Goal: Information Seeking & Learning: Learn about a topic

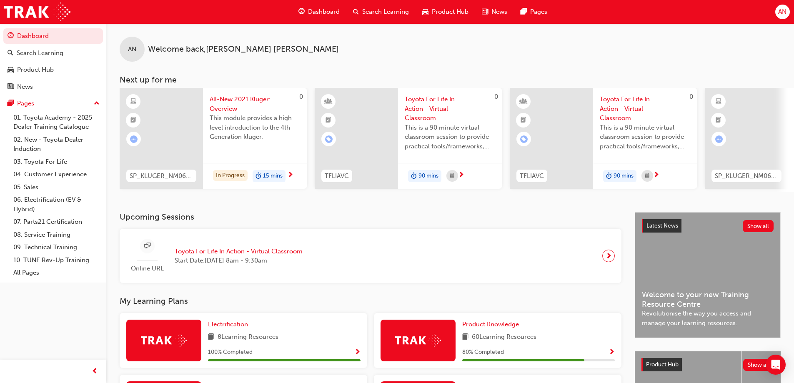
click at [389, 11] on span "Search Learning" at bounding box center [385, 12] width 47 height 10
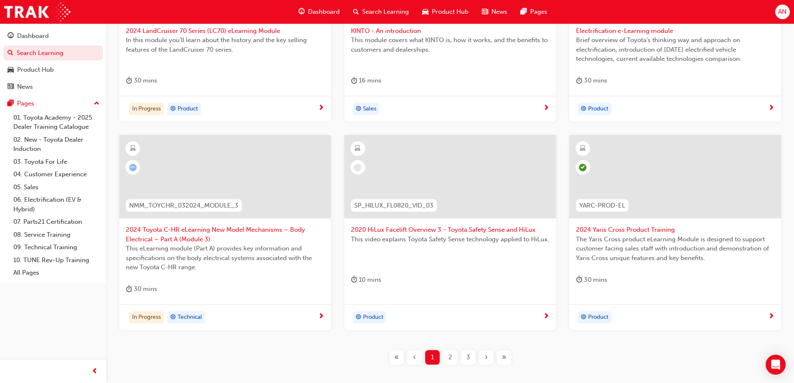
scroll to position [306, 0]
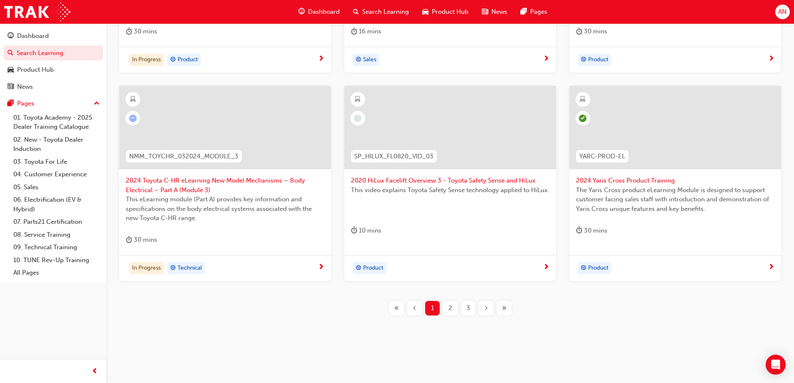
click at [444, 308] on div "2" at bounding box center [450, 308] width 15 height 15
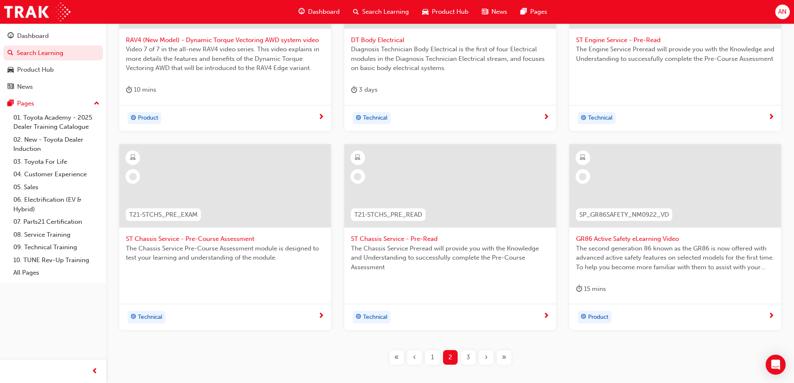
scroll to position [250, 0]
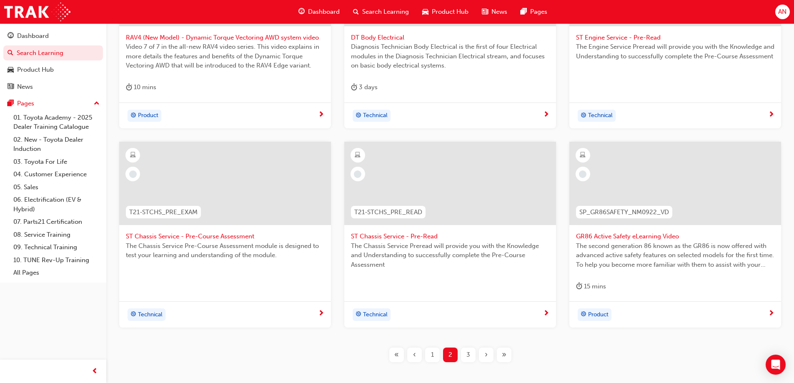
click at [466, 350] on div "3" at bounding box center [468, 355] width 15 height 15
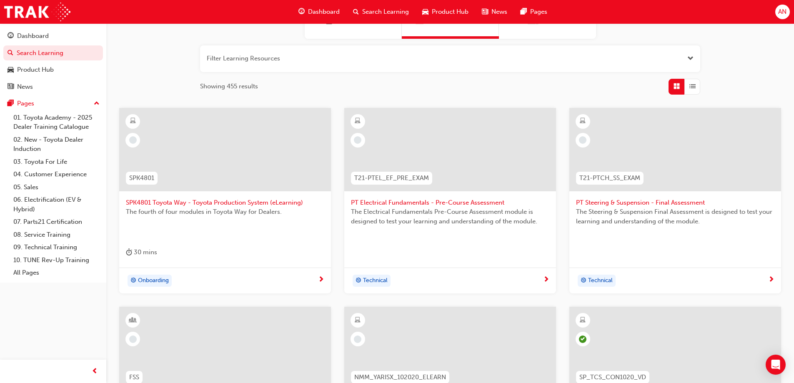
scroll to position [42, 0]
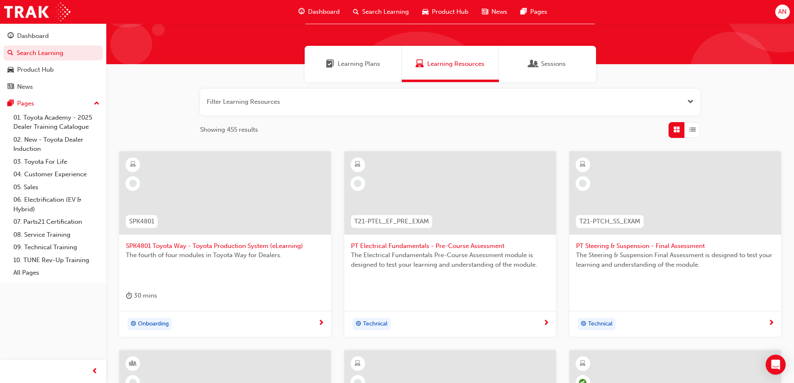
click at [179, 244] on span "SPK4801 Toyota Way - Toyota Production System (eLearning)" at bounding box center [225, 246] width 198 height 10
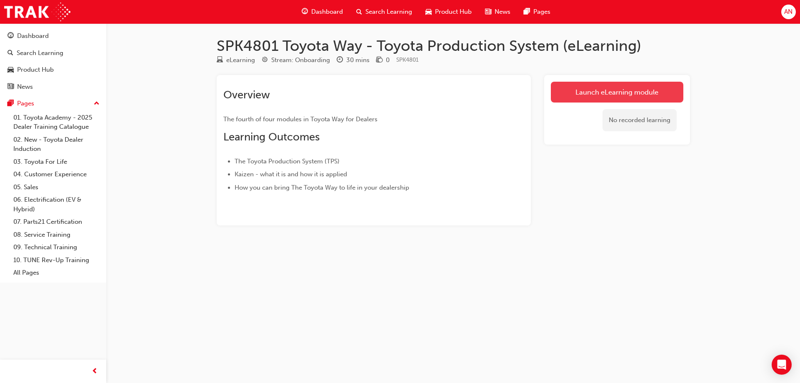
click at [641, 85] on link "Launch eLearning module" at bounding box center [617, 92] width 133 height 21
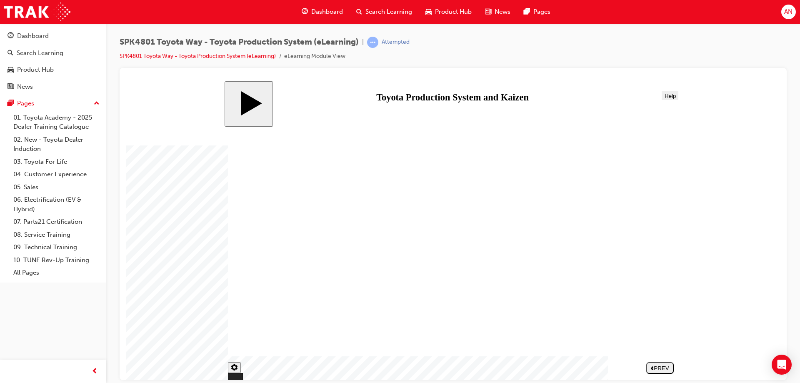
click at [661, 365] on div "NEXT" at bounding box center [660, 368] width 21 height 6
click at [663, 368] on div "NEXT" at bounding box center [660, 368] width 21 height 6
